Goal: Task Accomplishment & Management: Complete application form

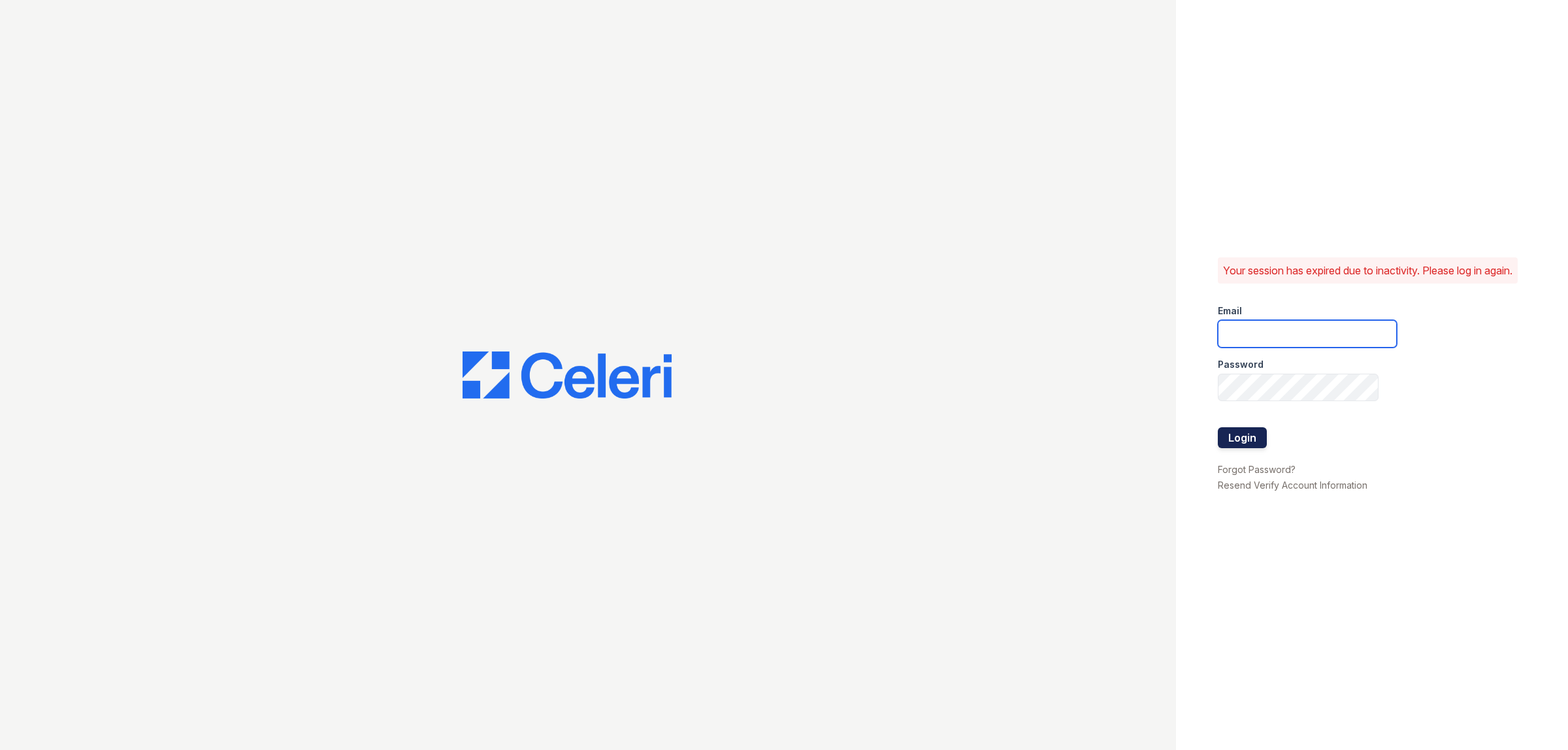
type input "[EMAIL_ADDRESS][DOMAIN_NAME]"
click at [1247, 444] on button "Login" at bounding box center [1242, 438] width 49 height 21
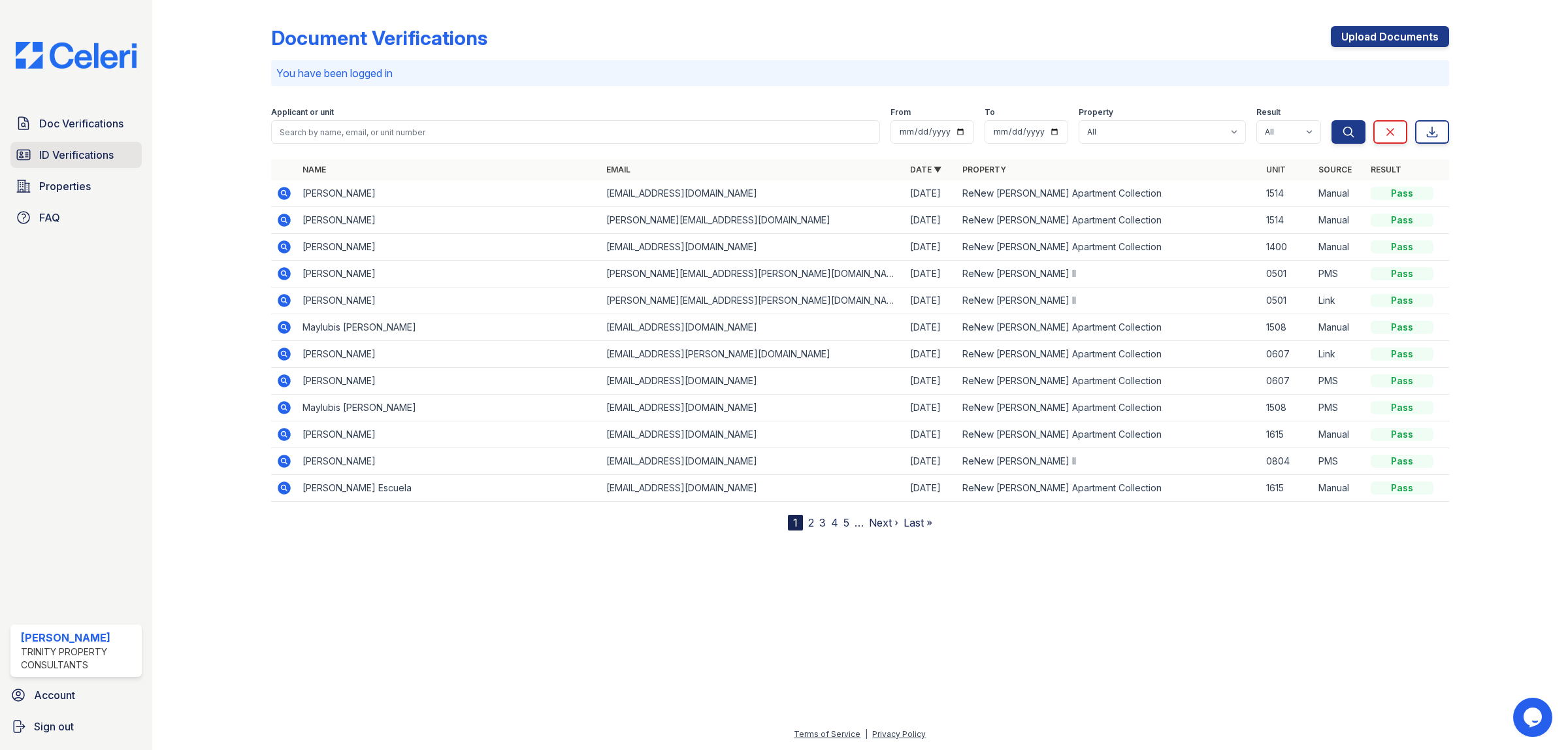
click at [89, 158] on span "ID Verifications" at bounding box center [76, 155] width 75 height 15
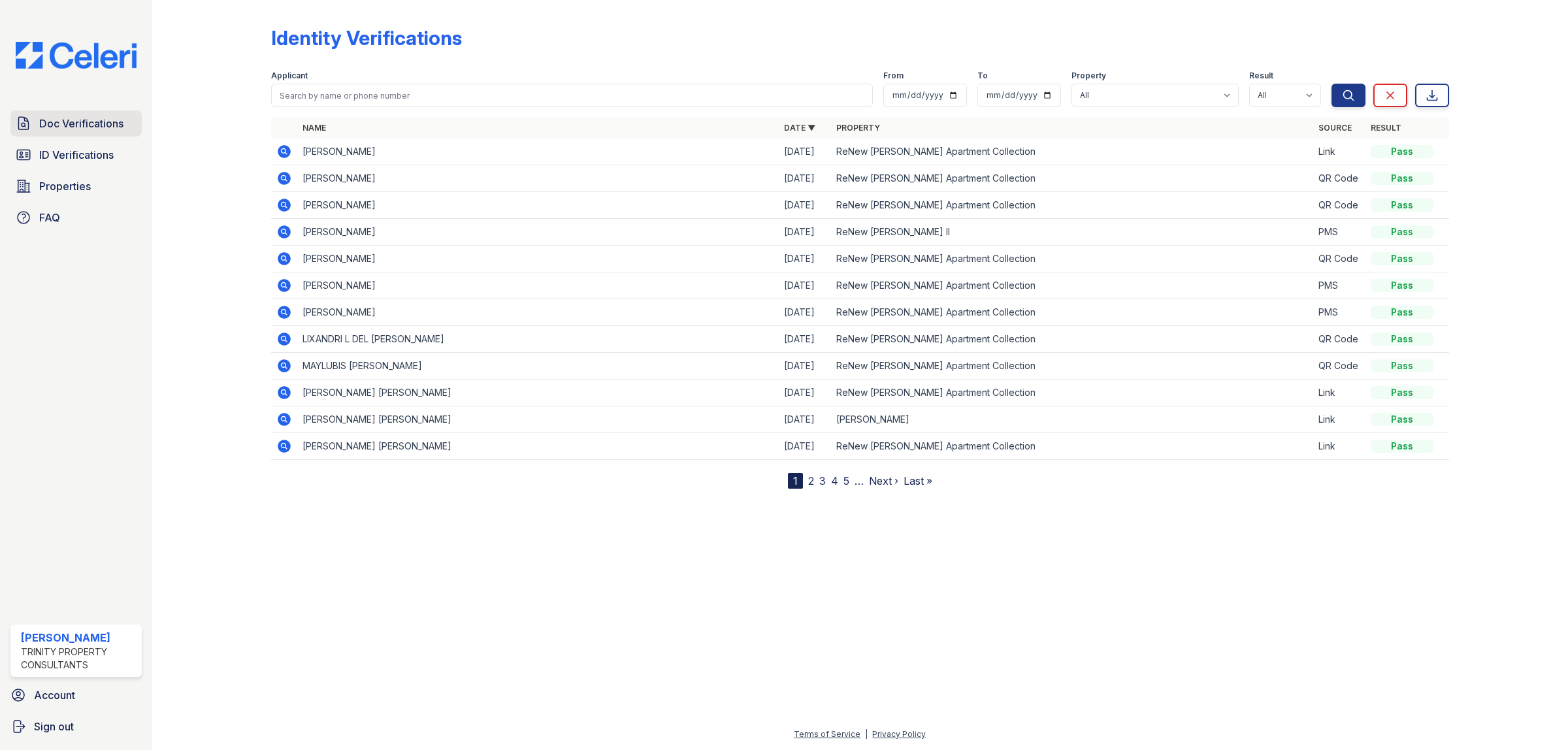
click at [73, 121] on span "Doc Verifications" at bounding box center [81, 123] width 85 height 15
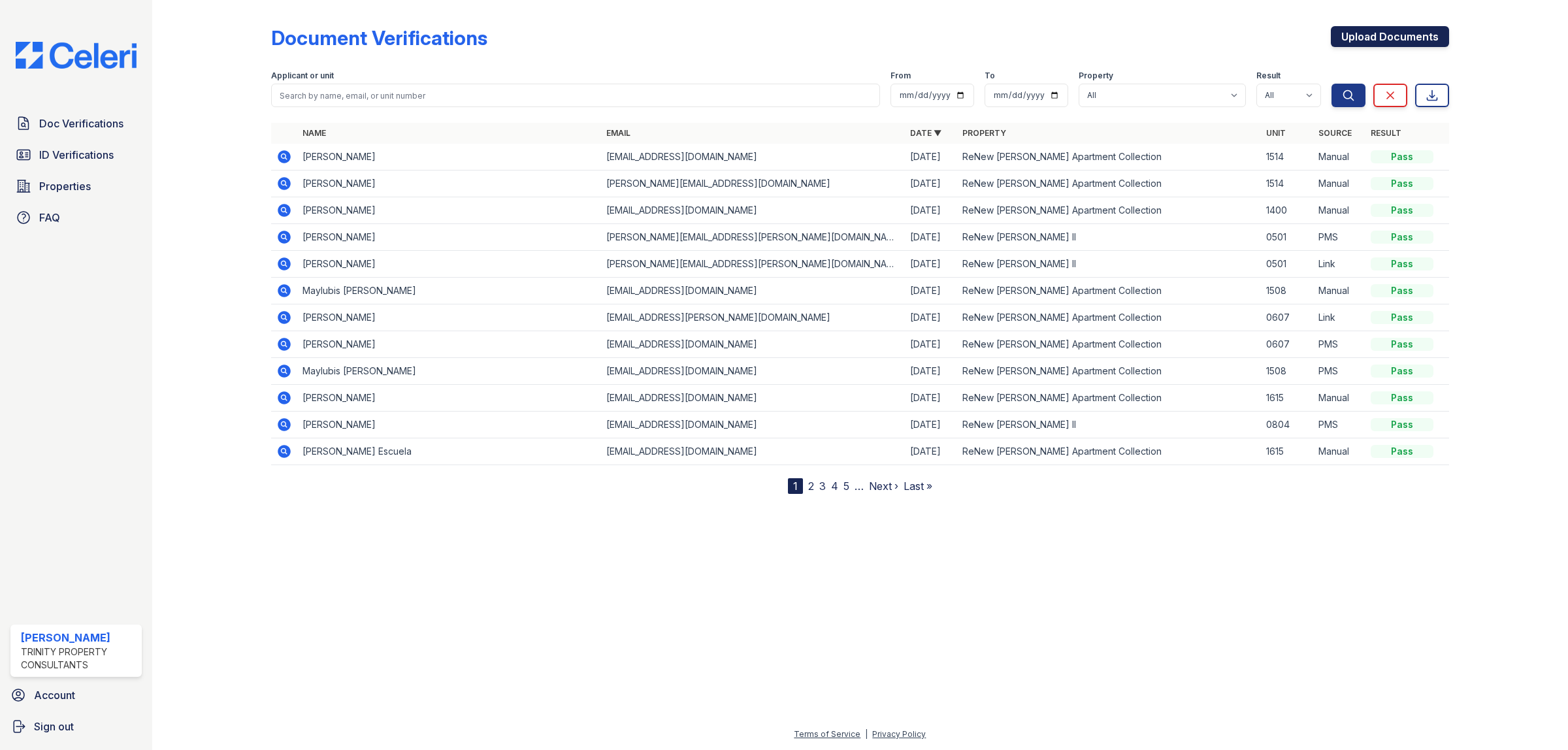
click at [1352, 41] on link "Upload Documents" at bounding box center [1390, 36] width 118 height 21
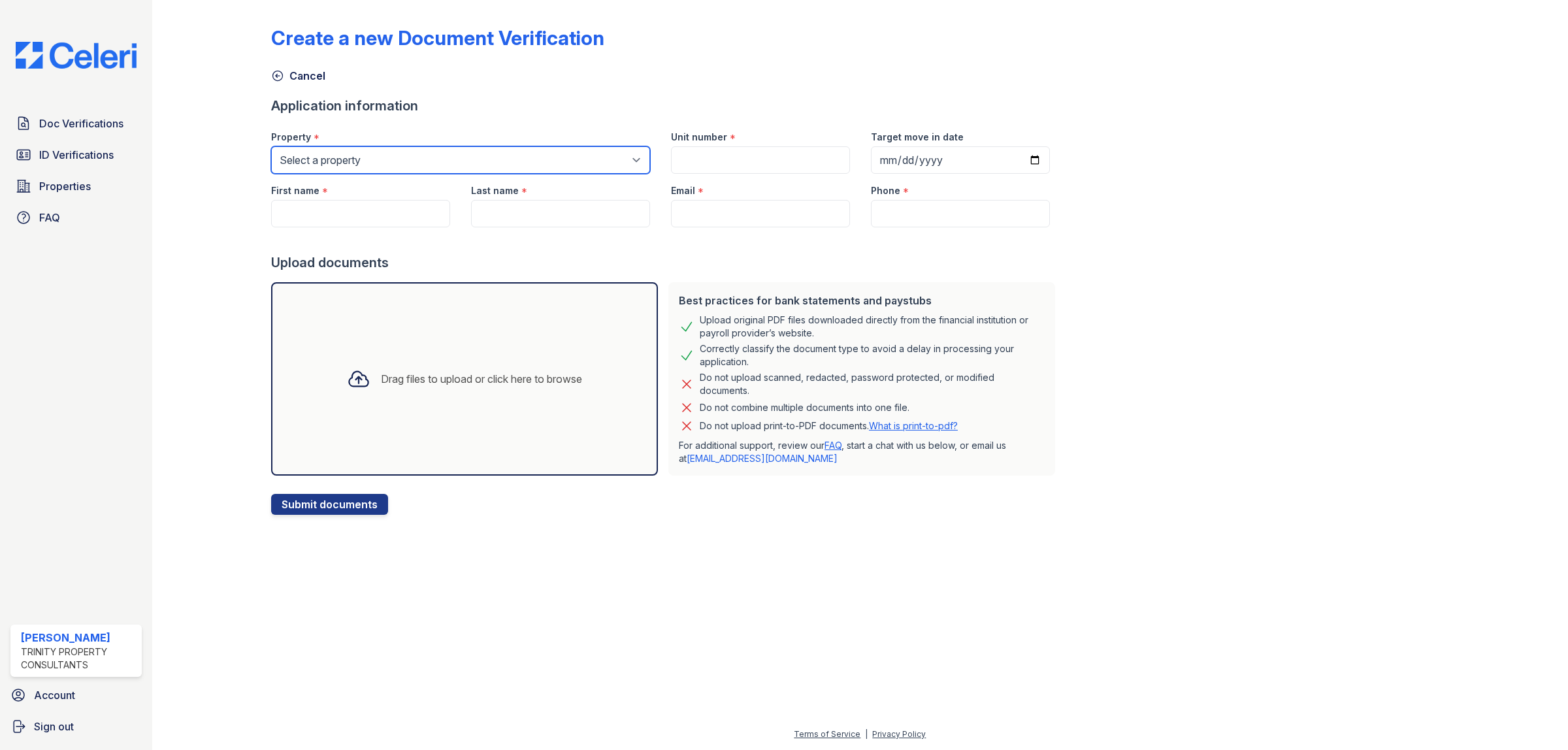
click at [337, 164] on select "Select a property ReNew [PERSON_NAME] Apartment Collection ReNew [PERSON_NAME] …" at bounding box center [460, 160] width 379 height 27
select select "71"
click at [271, 146] on select "Select a property ReNew [PERSON_NAME] Apartment Collection ReNew [PERSON_NAME] …" at bounding box center [460, 160] width 379 height 27
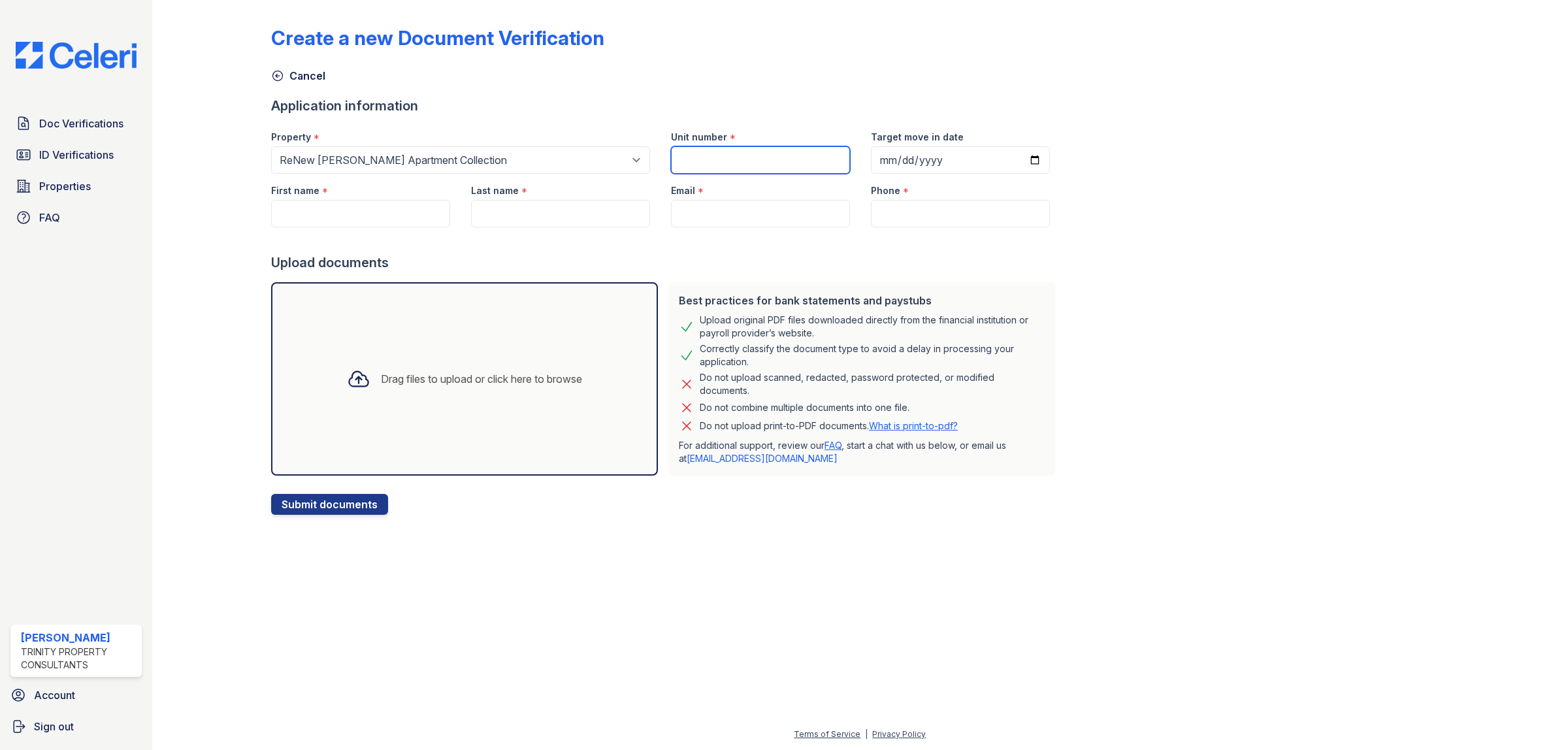
click at [716, 155] on input "Unit number" at bounding box center [761, 160] width 179 height 27
type input "607"
type input "[DATE]"
click at [359, 216] on input "First name" at bounding box center [361, 213] width 179 height 27
type input "Amaris"
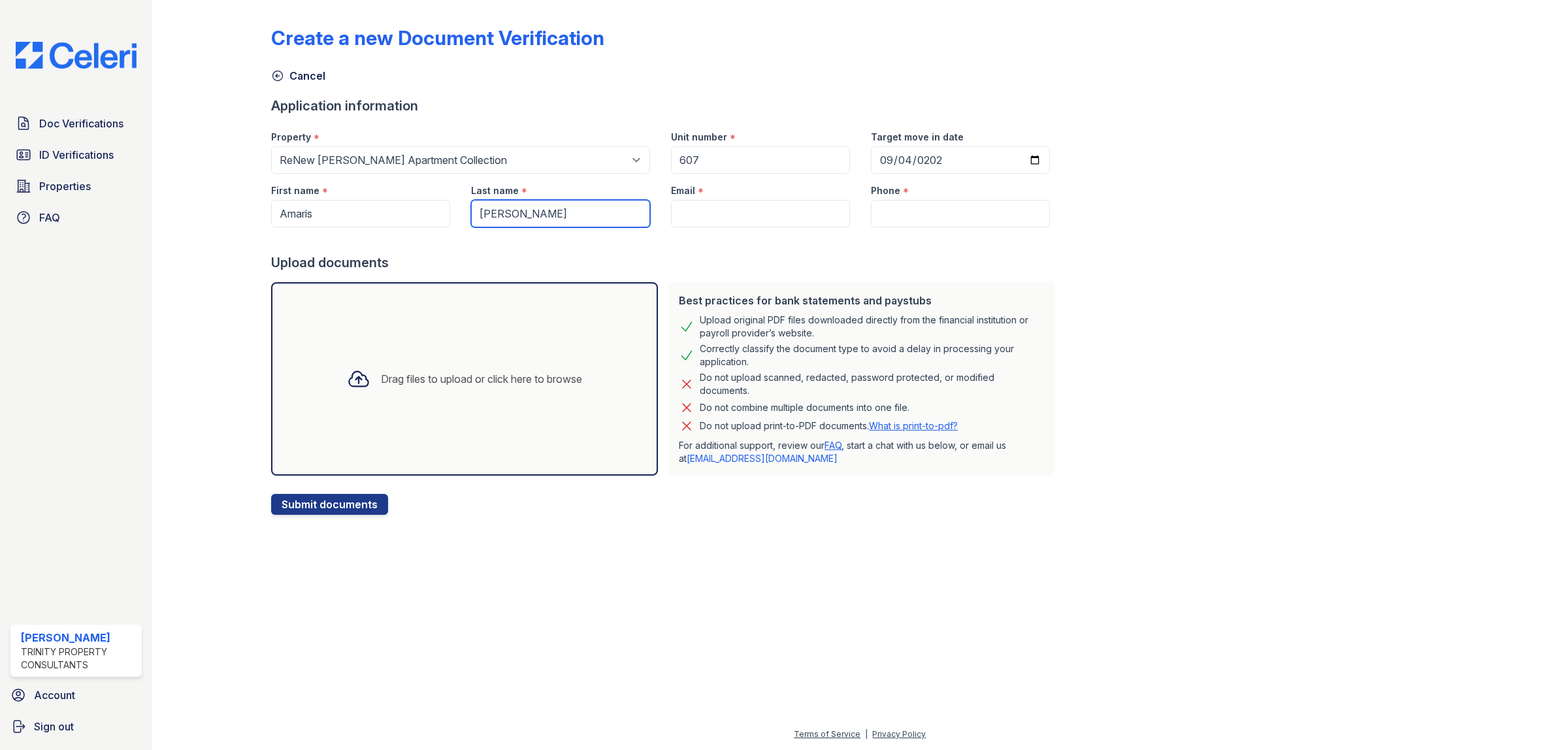
type input "[PERSON_NAME]"
click at [731, 210] on input "Email" at bounding box center [761, 213] width 179 height 27
paste input "[EMAIL_ADDRESS][DOMAIN_NAME]"
type input "[EMAIL_ADDRESS][DOMAIN_NAME]"
click at [956, 217] on input "Phone" at bounding box center [960, 213] width 179 height 27
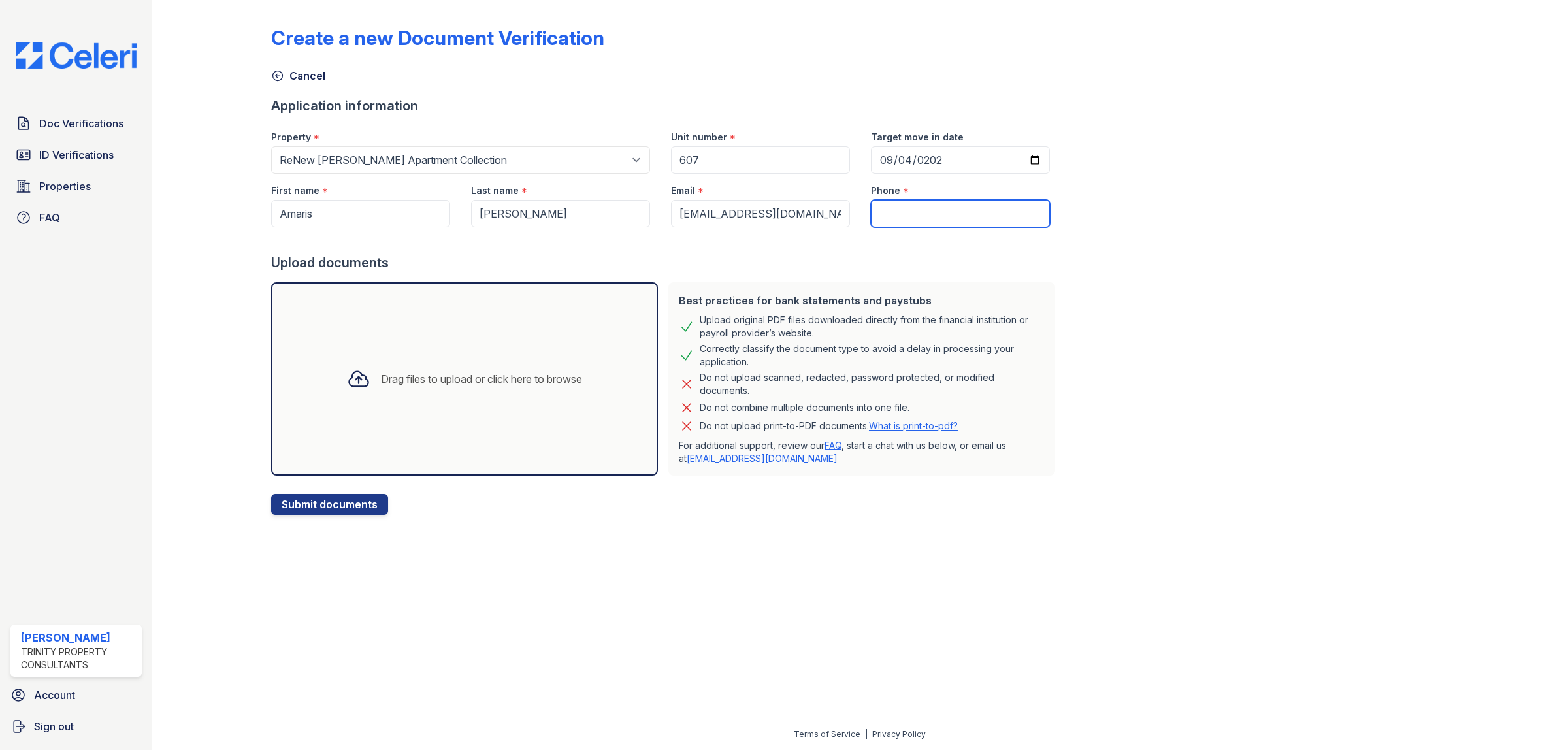
paste input "[PHONE_NUMBER]"
type input "[PHONE_NUMBER]"
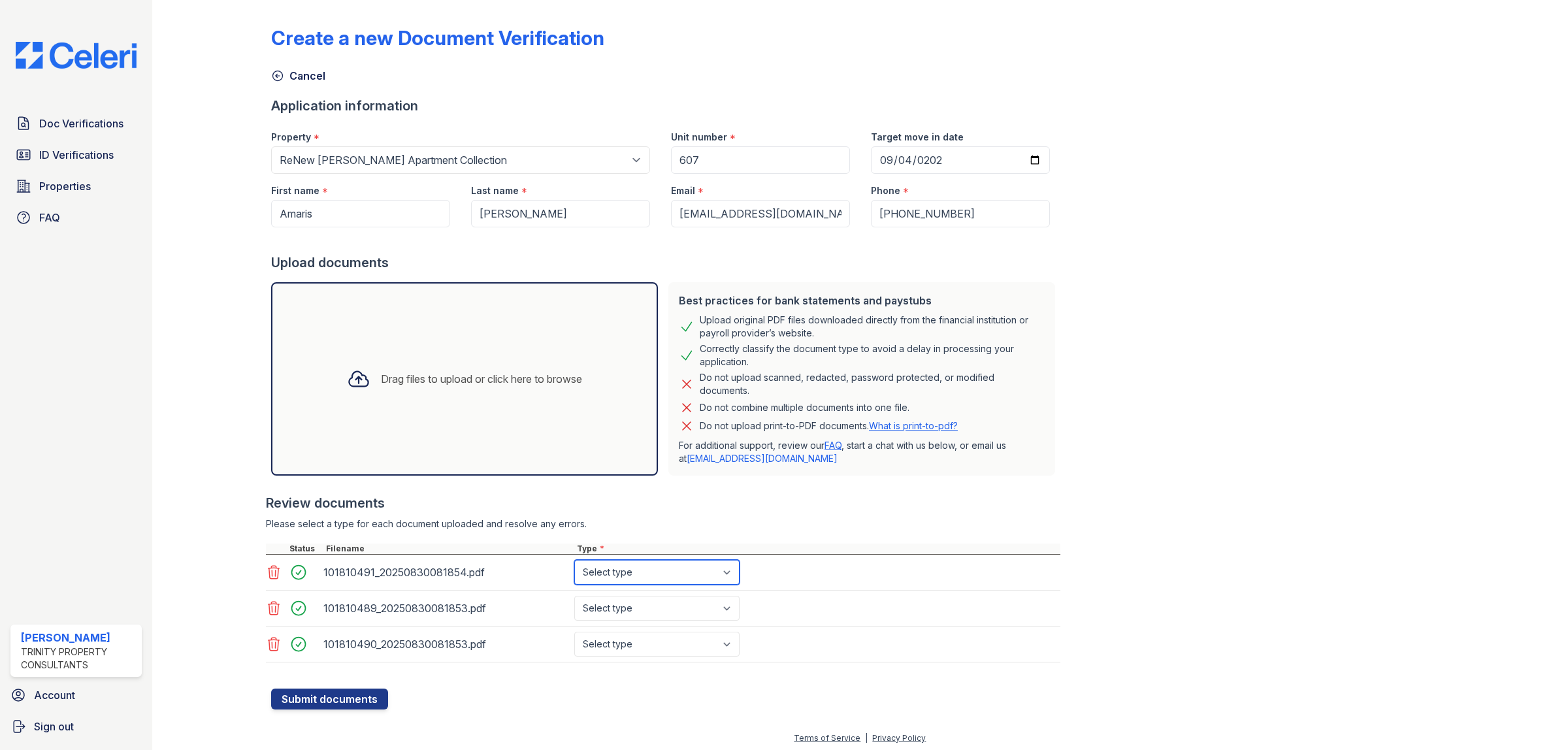
click at [654, 571] on select "Select type Paystub Bank Statement Offer Letter Tax Documents Benefit Award Let…" at bounding box center [657, 572] width 165 height 25
select select "bank_statement"
click at [575, 560] on select "Select type Paystub Bank Statement Offer Letter Tax Documents Benefit Award Let…" at bounding box center [657, 572] width 165 height 25
click at [650, 609] on select "Select type Paystub Bank Statement Offer Letter Tax Documents Benefit Award Let…" at bounding box center [657, 608] width 165 height 25
select select "bank_statement"
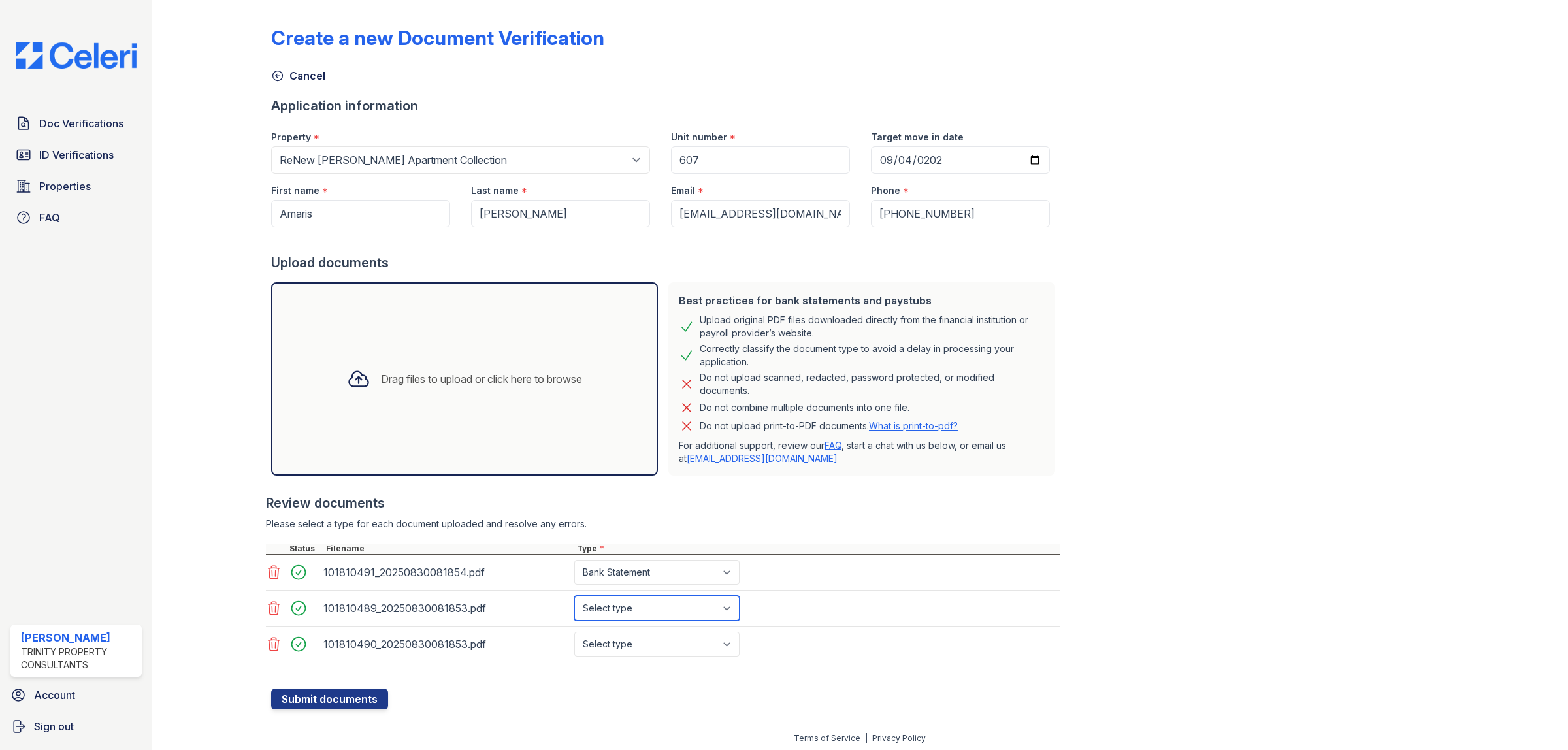
click at [575, 596] on select "Select type Paystub Bank Statement Offer Letter Tax Documents Benefit Award Let…" at bounding box center [657, 608] width 165 height 25
click at [623, 641] on select "Select type Paystub Bank Statement Offer Letter Tax Documents Benefit Award Let…" at bounding box center [657, 644] width 165 height 25
select select "bank_statement"
click at [575, 633] on select "Select type Paystub Bank Statement Offer Letter Tax Documents Benefit Award Let…" at bounding box center [657, 644] width 165 height 25
click at [356, 703] on button "Submit documents" at bounding box center [329, 699] width 117 height 21
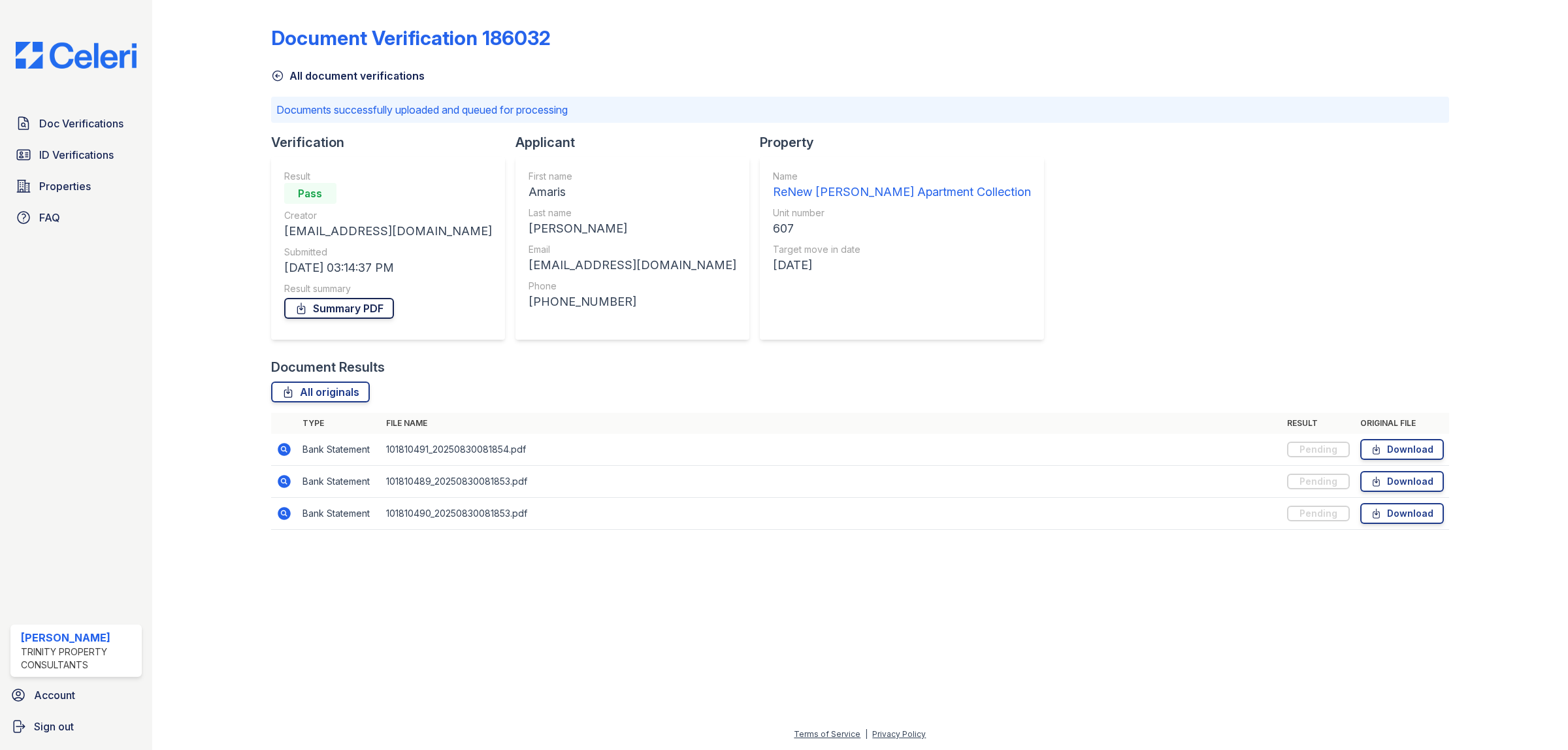
click at [335, 312] on link "Summary PDF" at bounding box center [339, 308] width 109 height 21
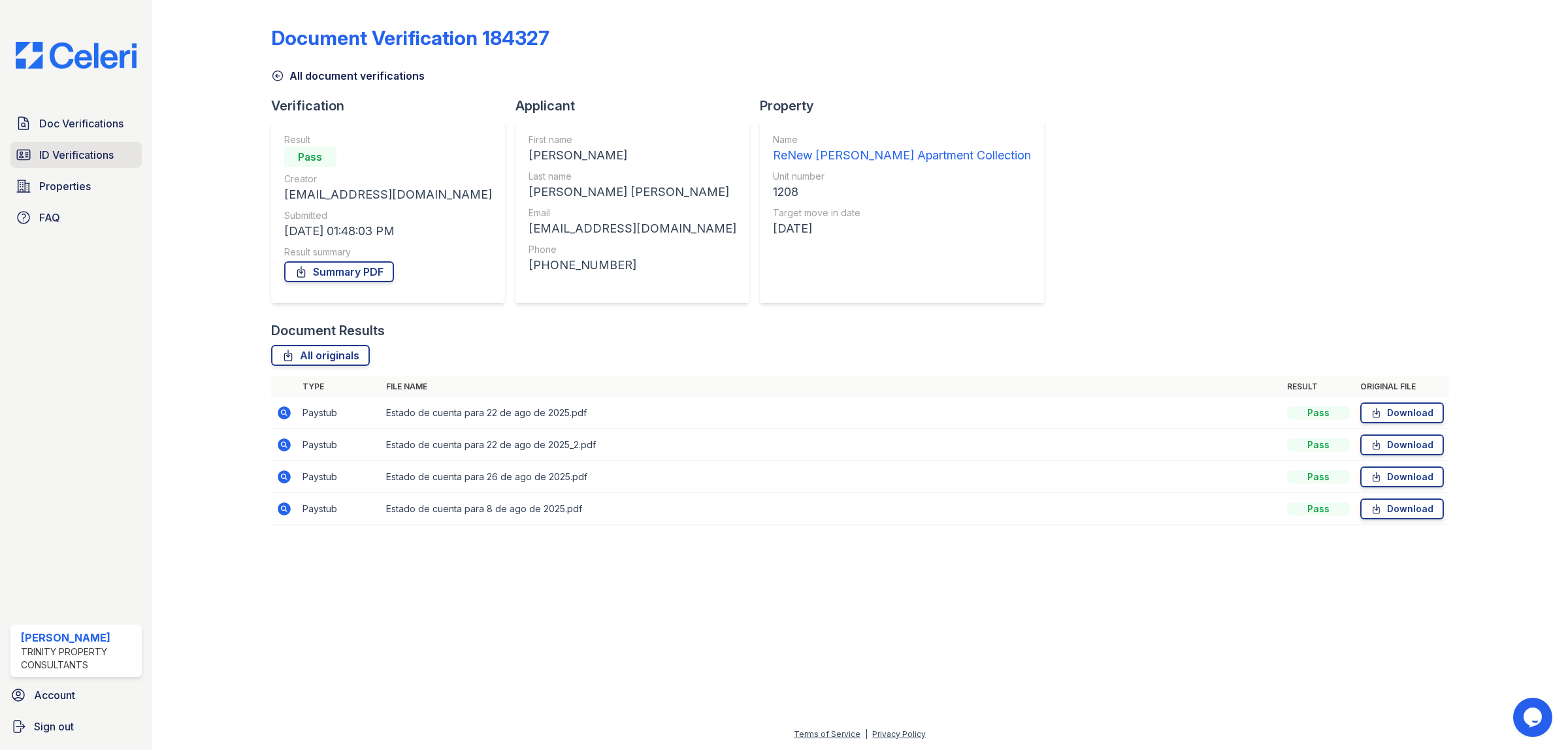
click at [102, 155] on span "ID Verifications" at bounding box center [76, 155] width 75 height 15
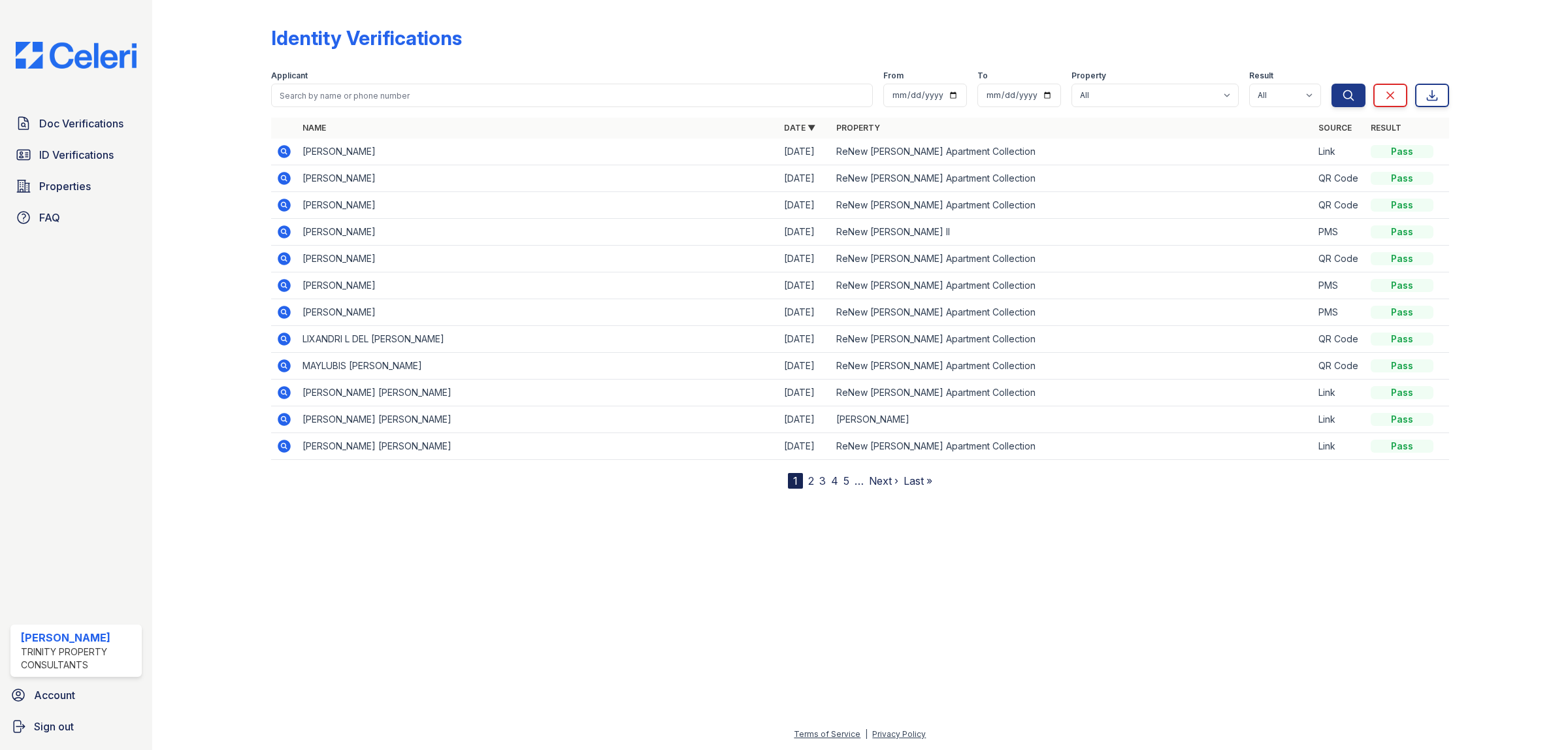
click at [283, 396] on icon at bounding box center [283, 392] width 15 height 15
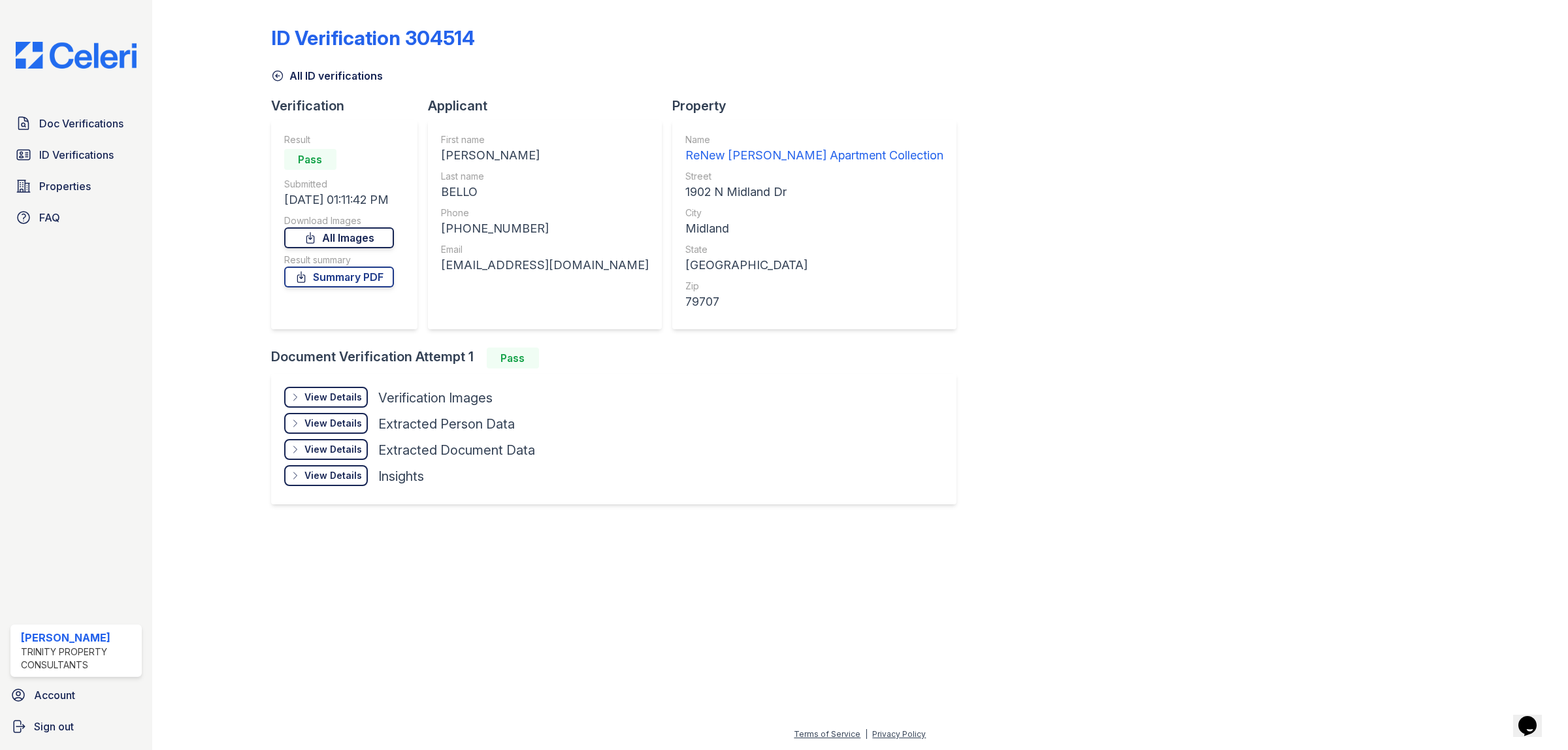
click at [351, 237] on link "All Images" at bounding box center [339, 237] width 109 height 21
click at [361, 276] on link "Summary PDF" at bounding box center [339, 277] width 109 height 21
